Goal: Communication & Community: Share content

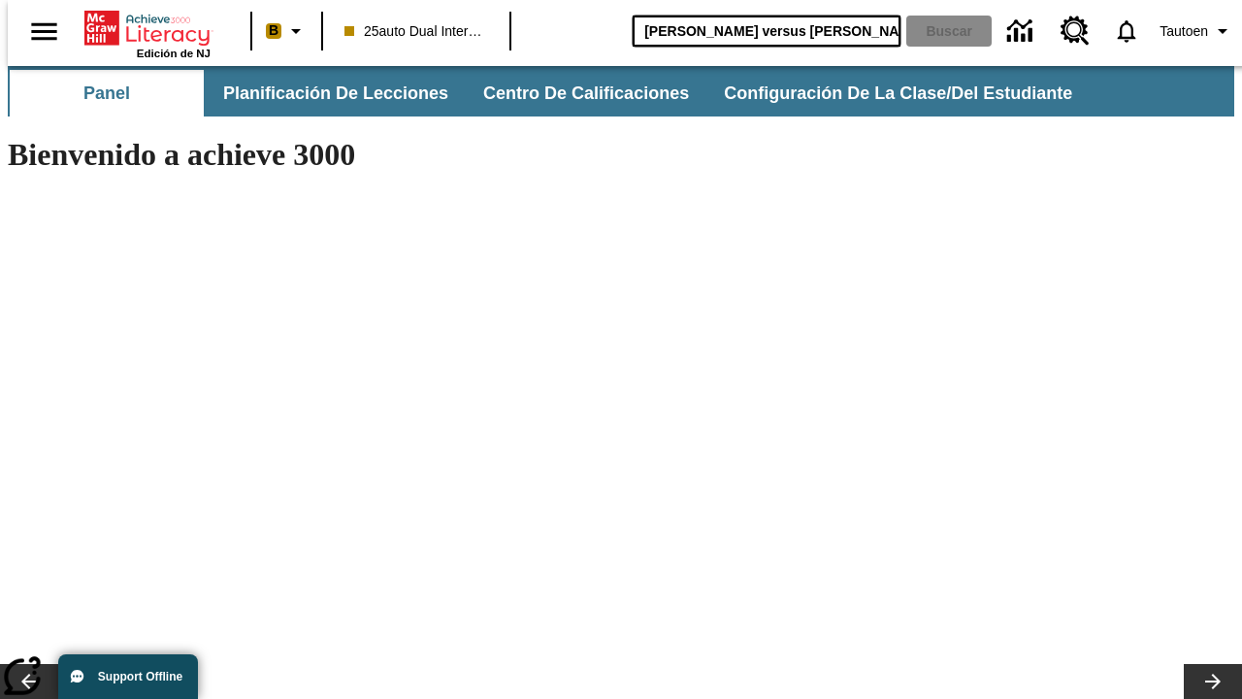
type input "[PERSON_NAME] versus [PERSON_NAME]"
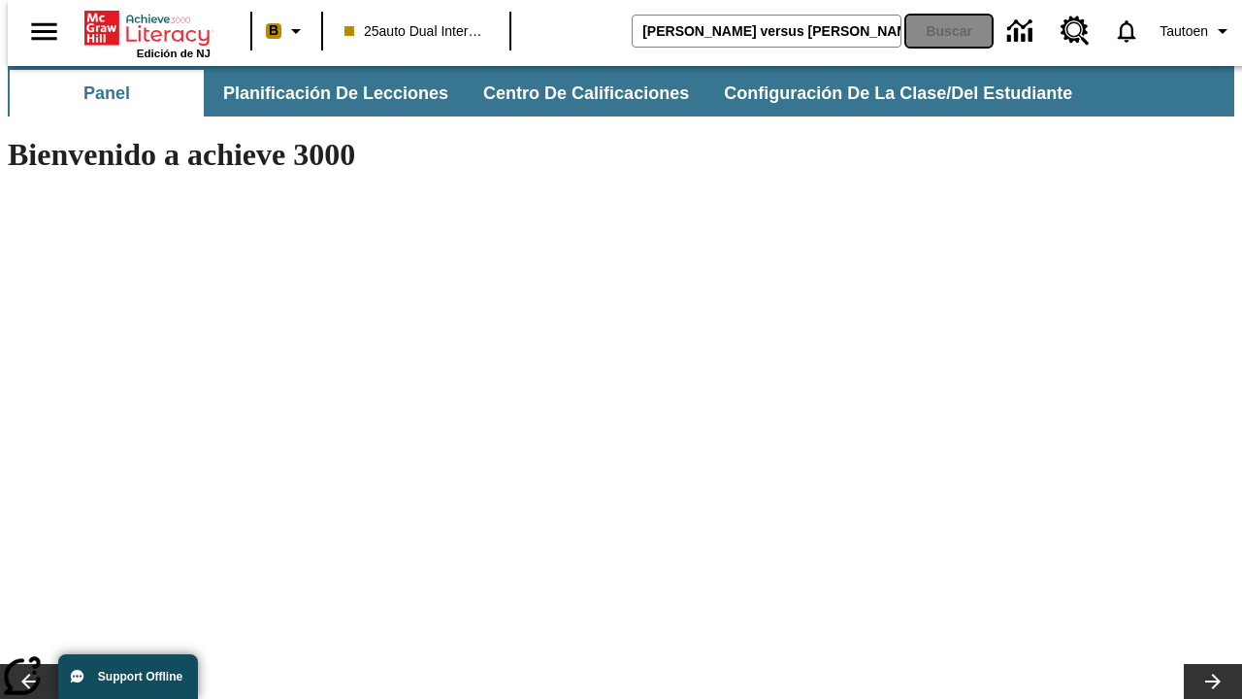
click at [937, 31] on button "Buscar" at bounding box center [949, 31] width 85 height 31
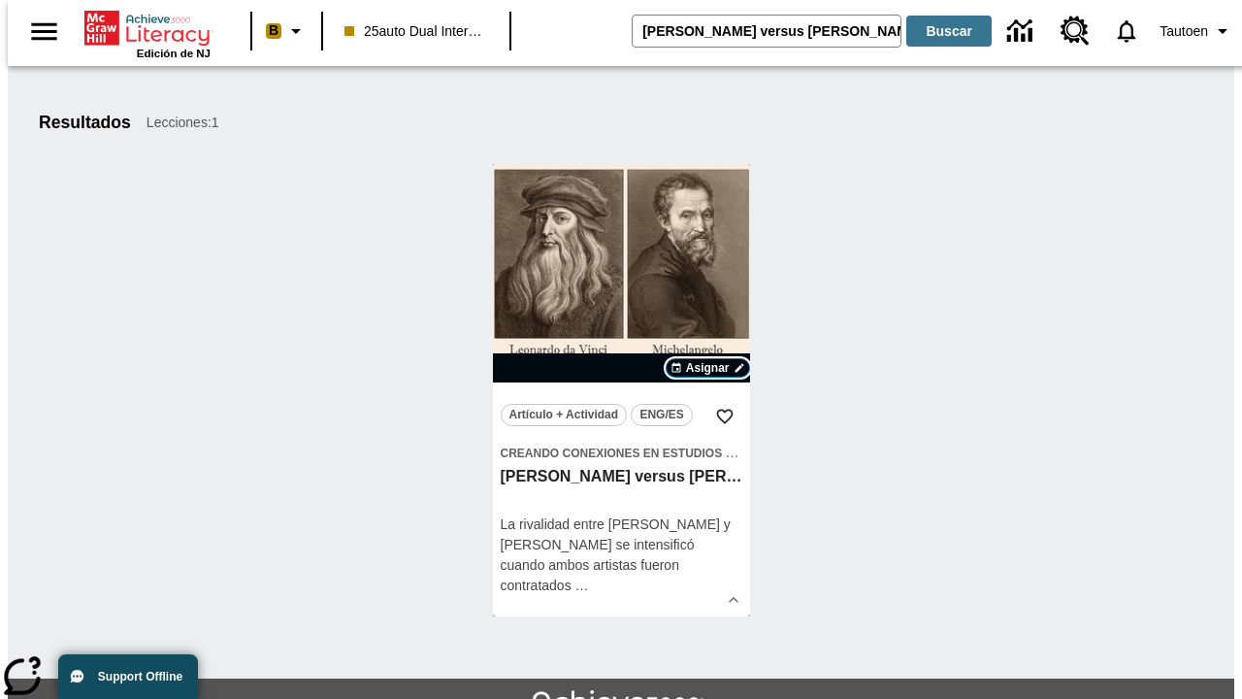
click at [708, 368] on span "Asignar" at bounding box center [708, 367] width 44 height 17
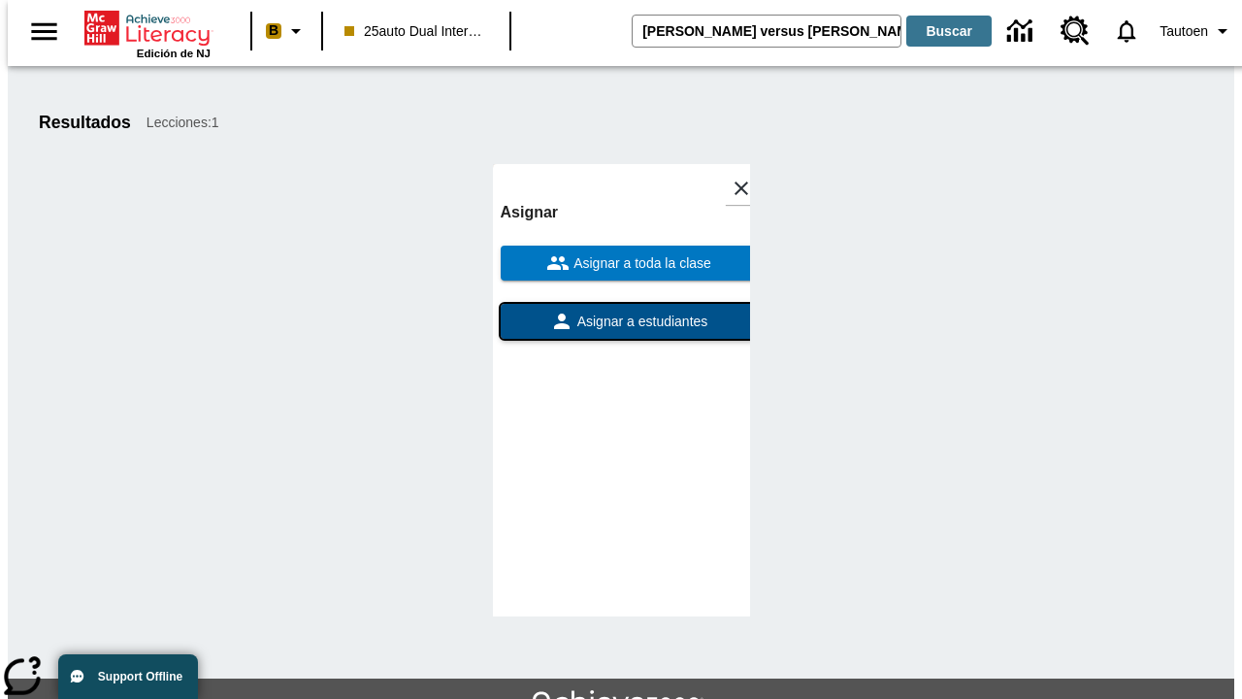
click at [621, 312] on span "Asignar a estudiantes" at bounding box center [641, 322] width 135 height 20
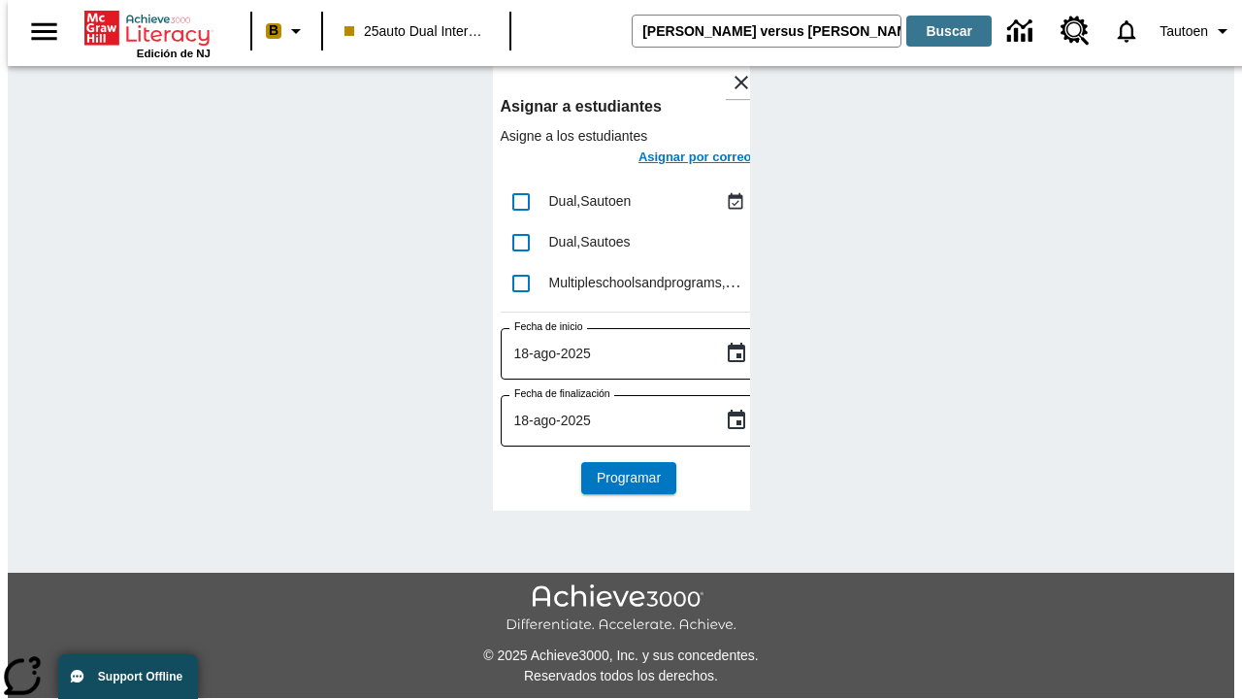
click at [678, 159] on h6 "Asignar por correo" at bounding box center [696, 158] width 114 height 22
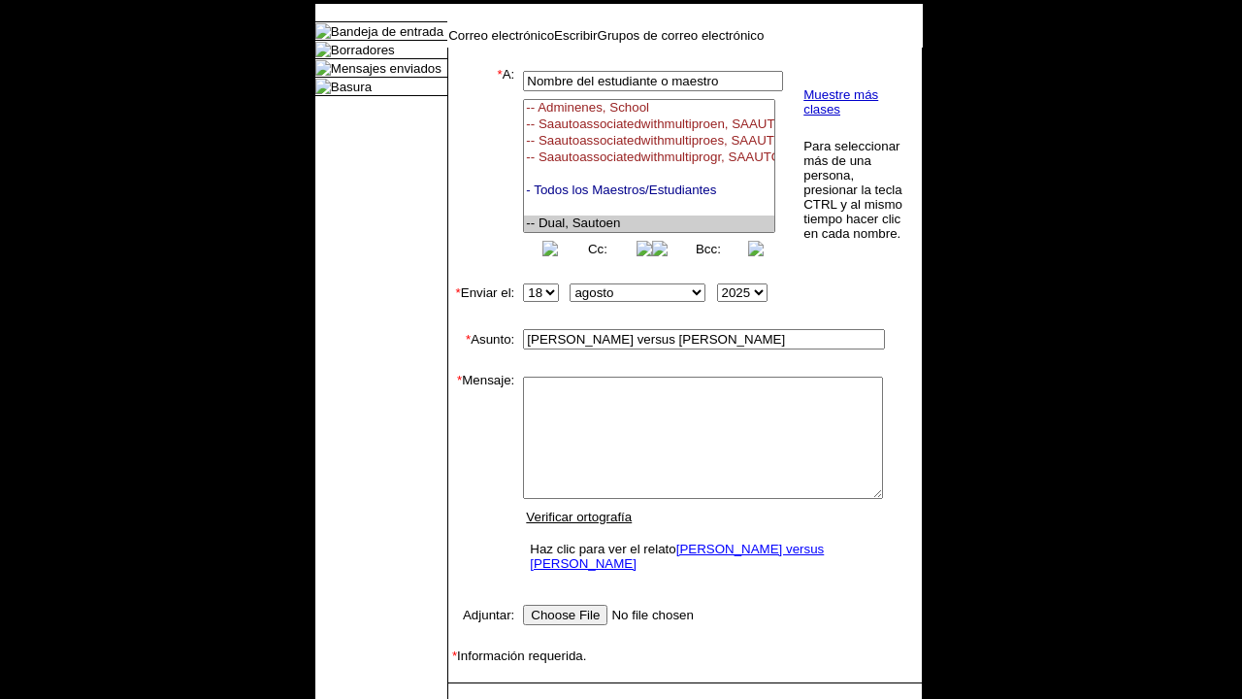
select select "U,21476361,1"
type textarea "email body message"
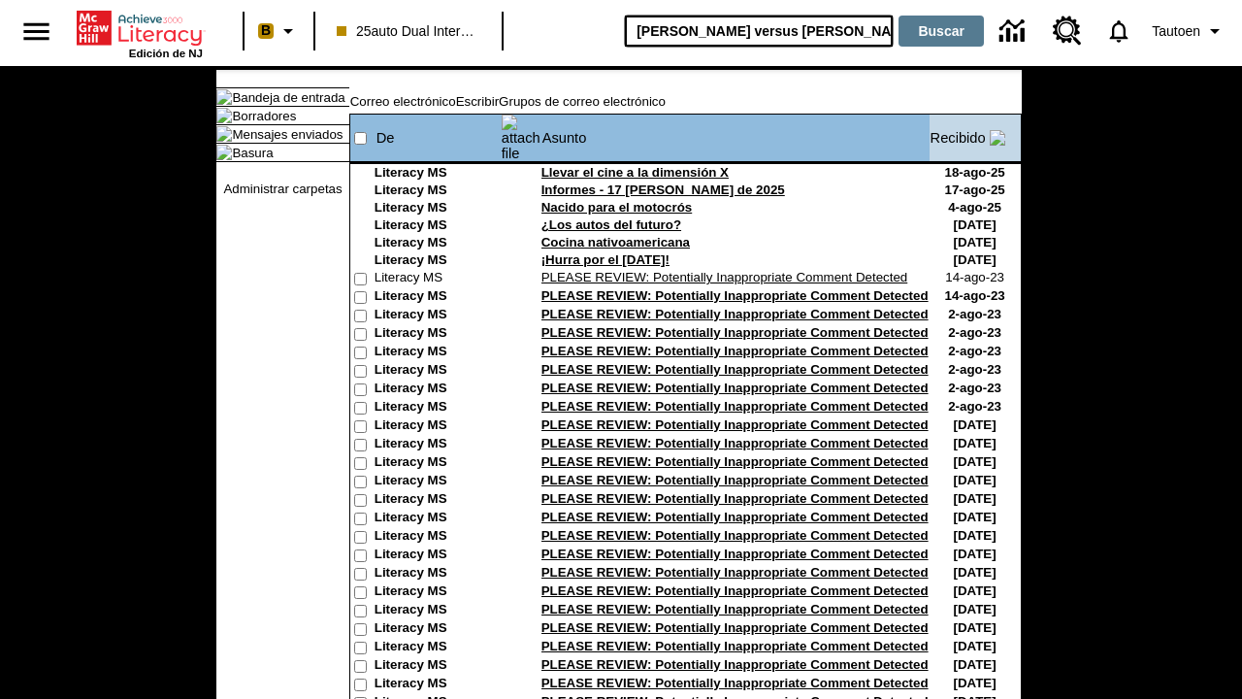
type input "[PERSON_NAME] versus [PERSON_NAME]"
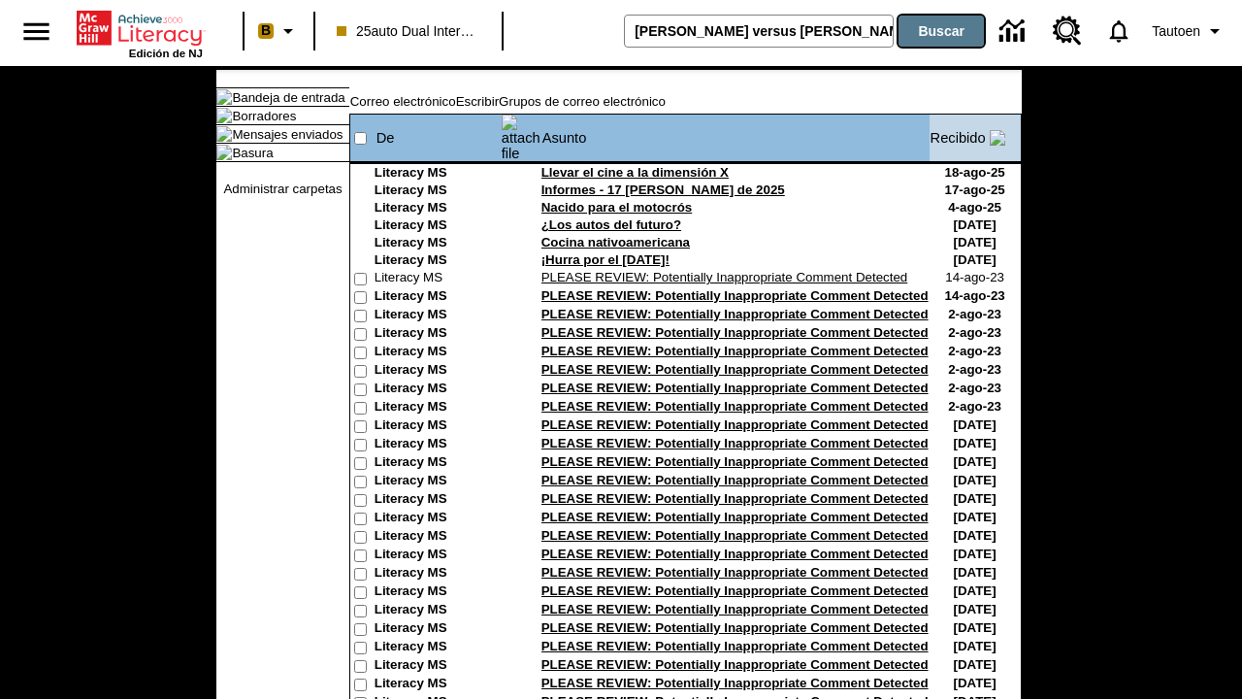
click at [937, 31] on button "Buscar" at bounding box center [941, 31] width 85 height 31
